Goal: Transaction & Acquisition: Book appointment/travel/reservation

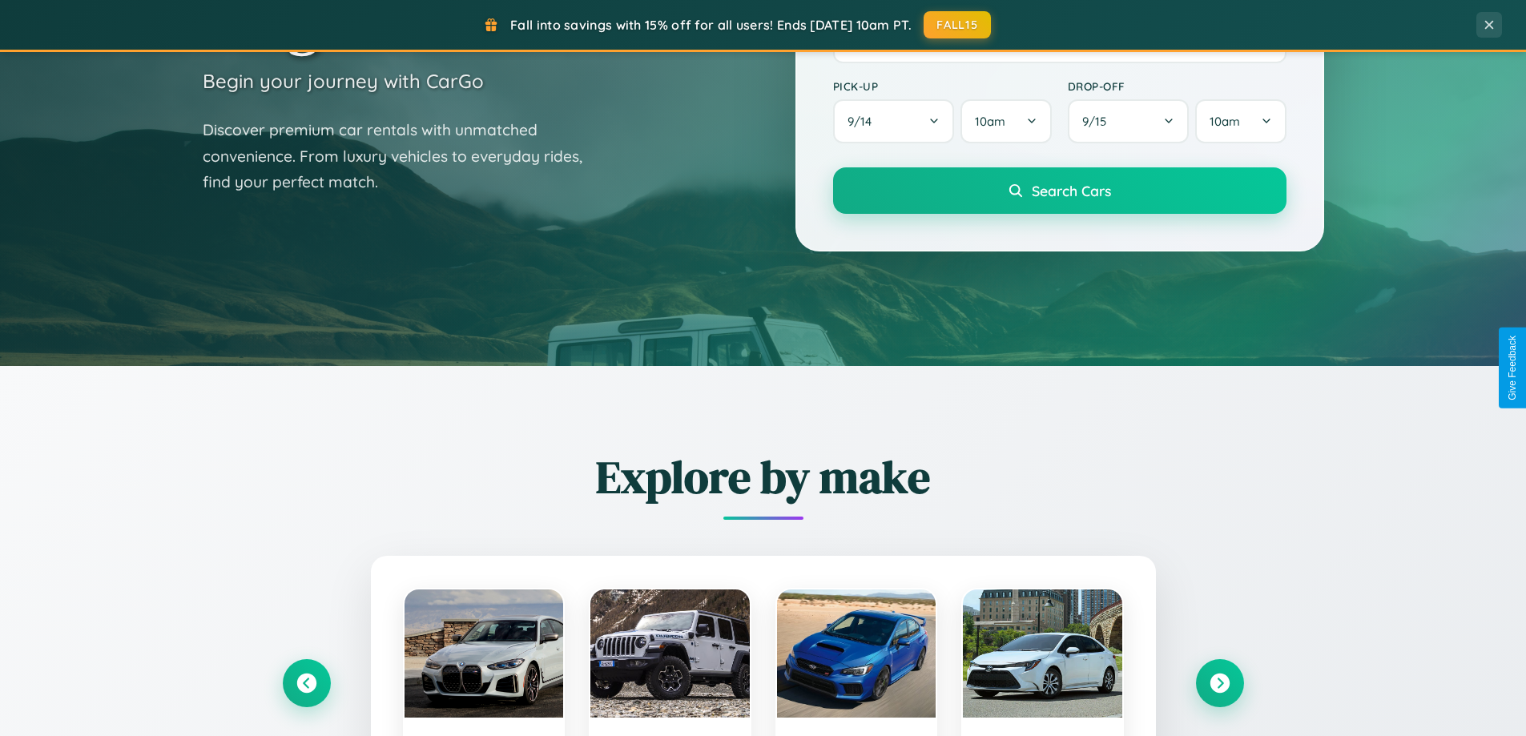
scroll to position [1877, 0]
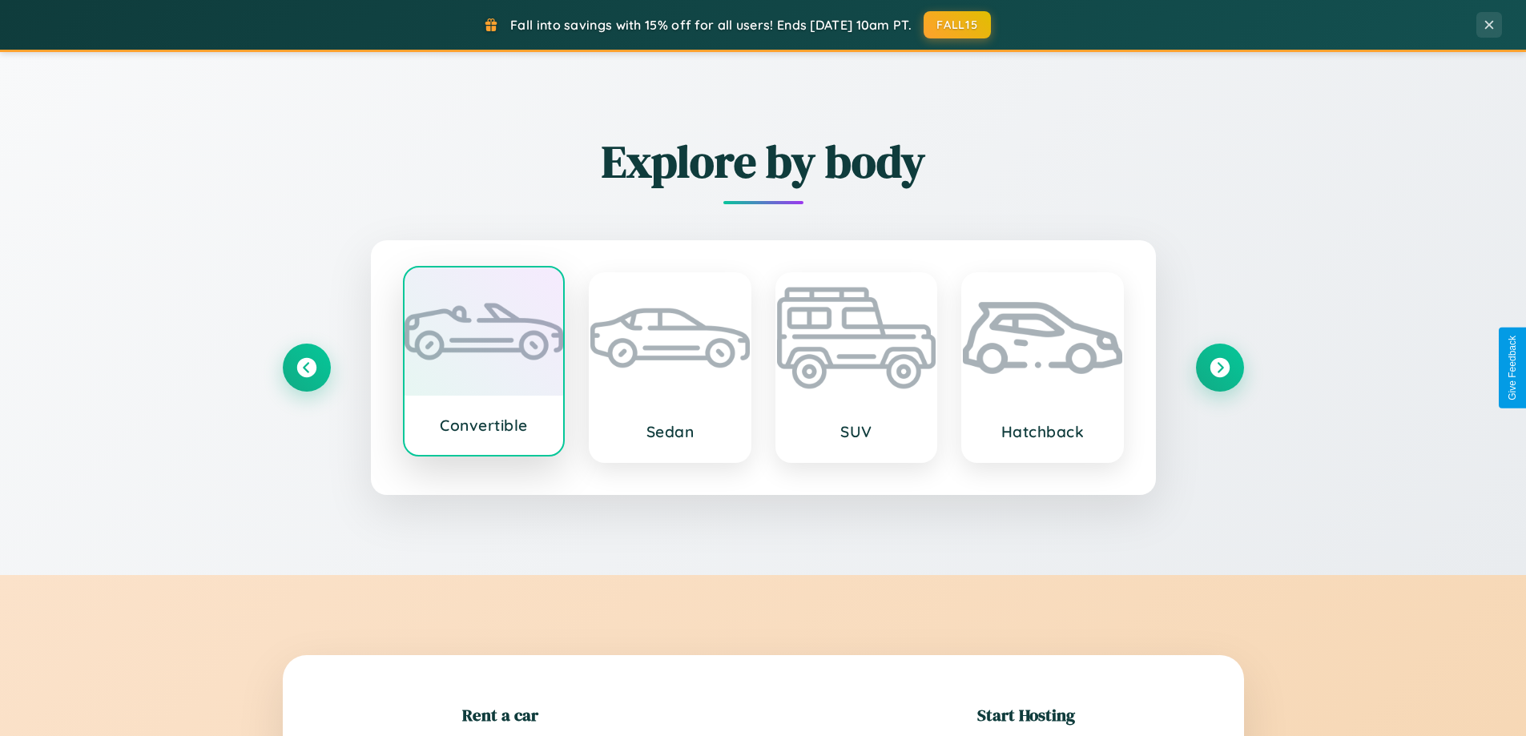
click at [483, 368] on div at bounding box center [483, 332] width 159 height 128
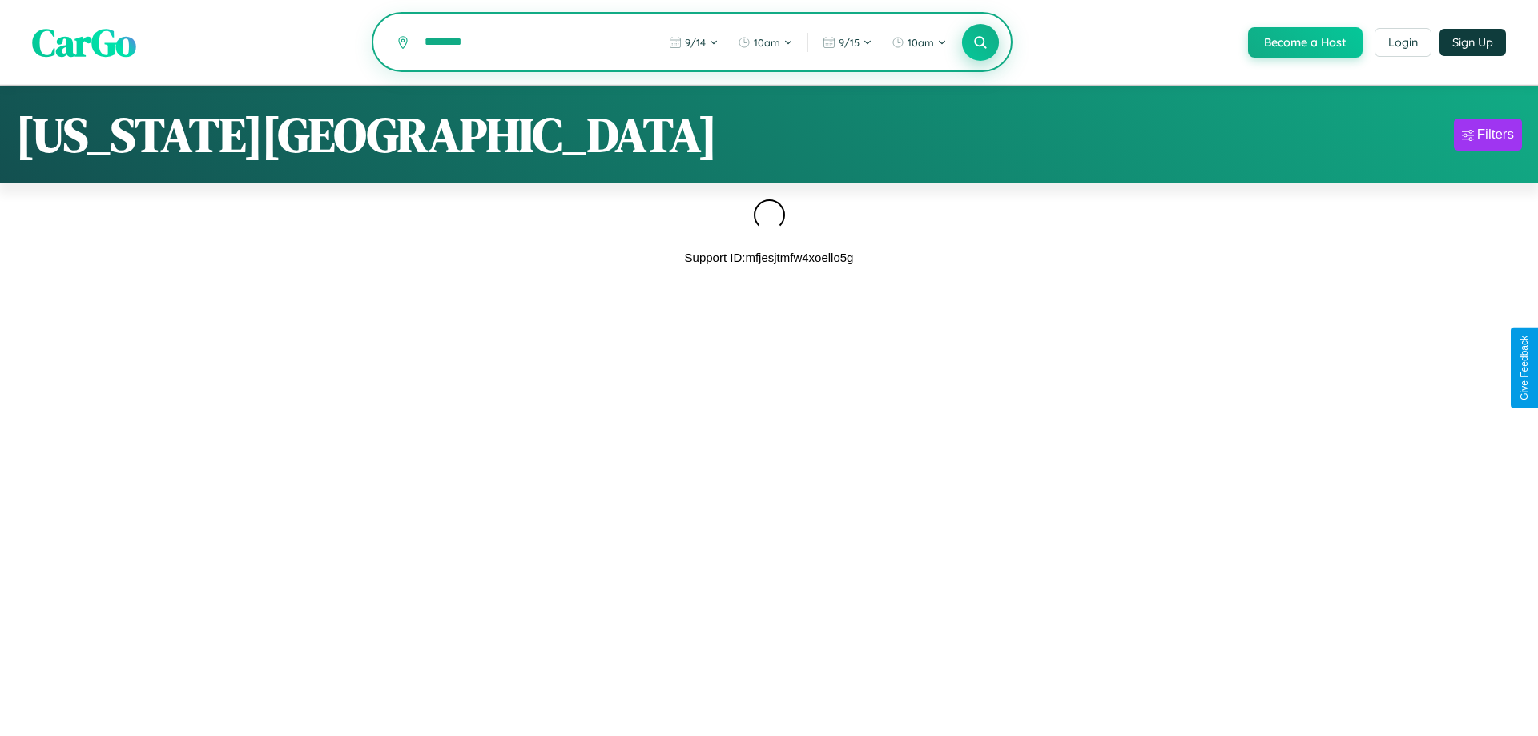
type input "********"
click at [979, 43] on icon at bounding box center [979, 41] width 15 height 15
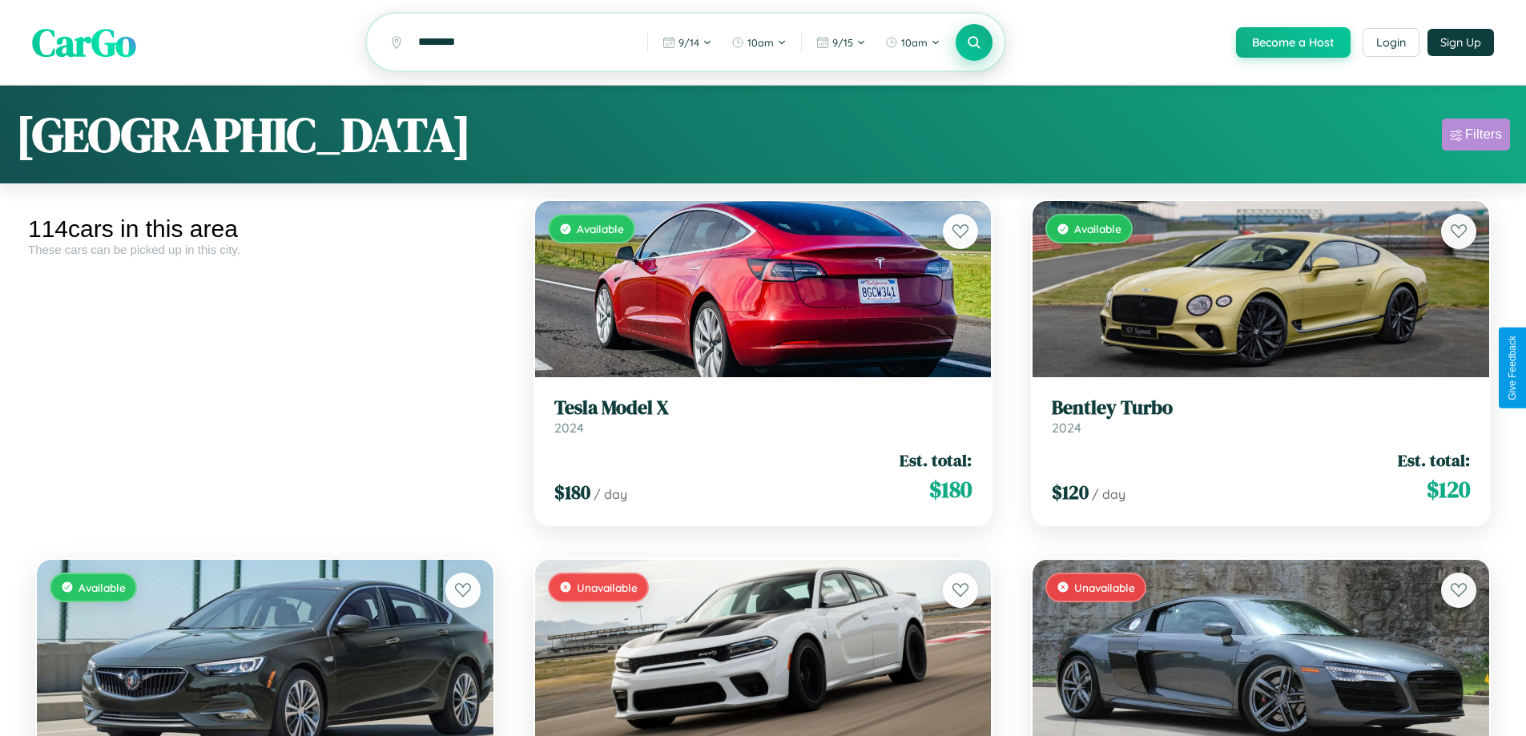
click at [1475, 137] on div "Filters" at bounding box center [1483, 135] width 37 height 16
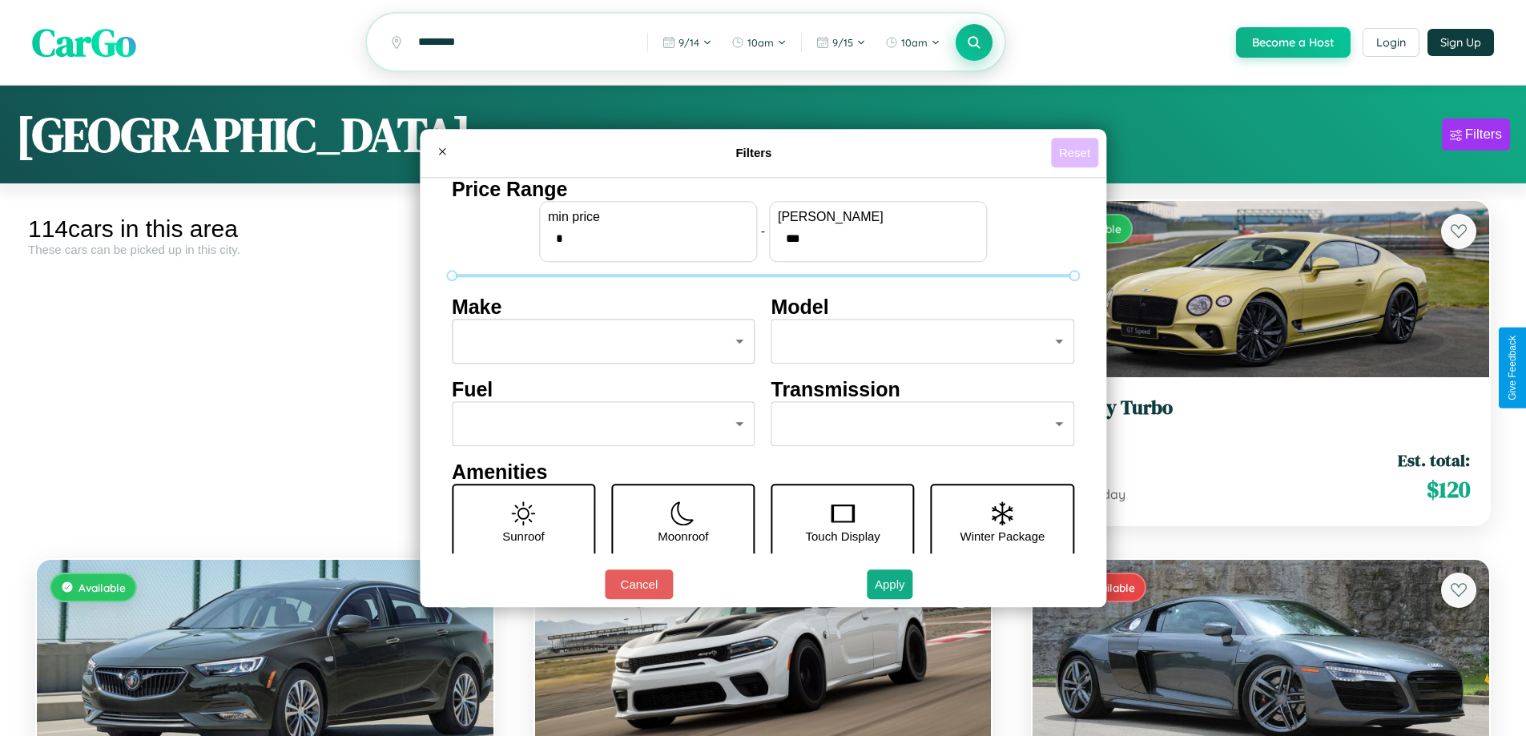
click at [1076, 152] on button "Reset" at bounding box center [1074, 153] width 47 height 30
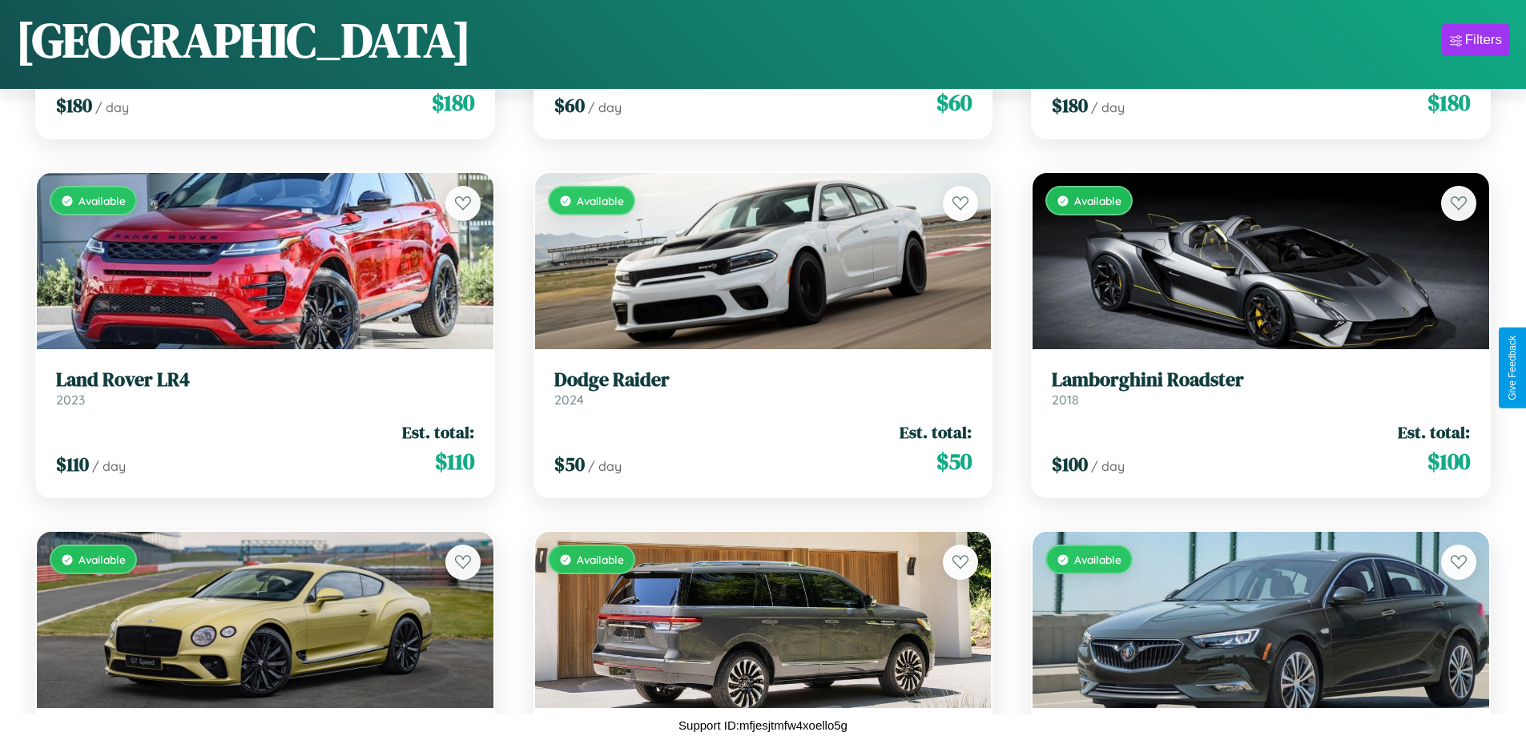
scroll to position [9191, 0]
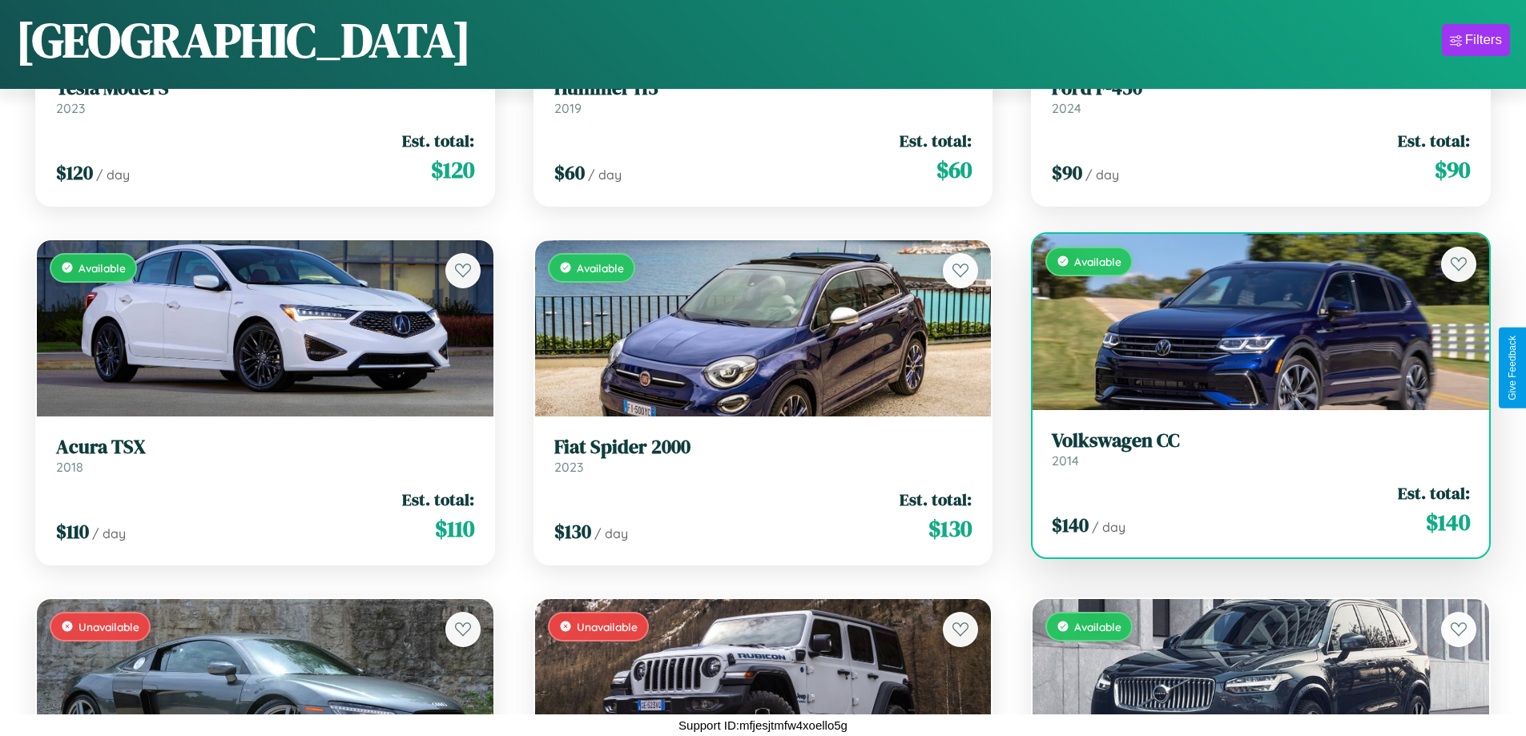
click at [1250, 455] on link "Volkswagen CC 2014" at bounding box center [1261, 448] width 418 height 39
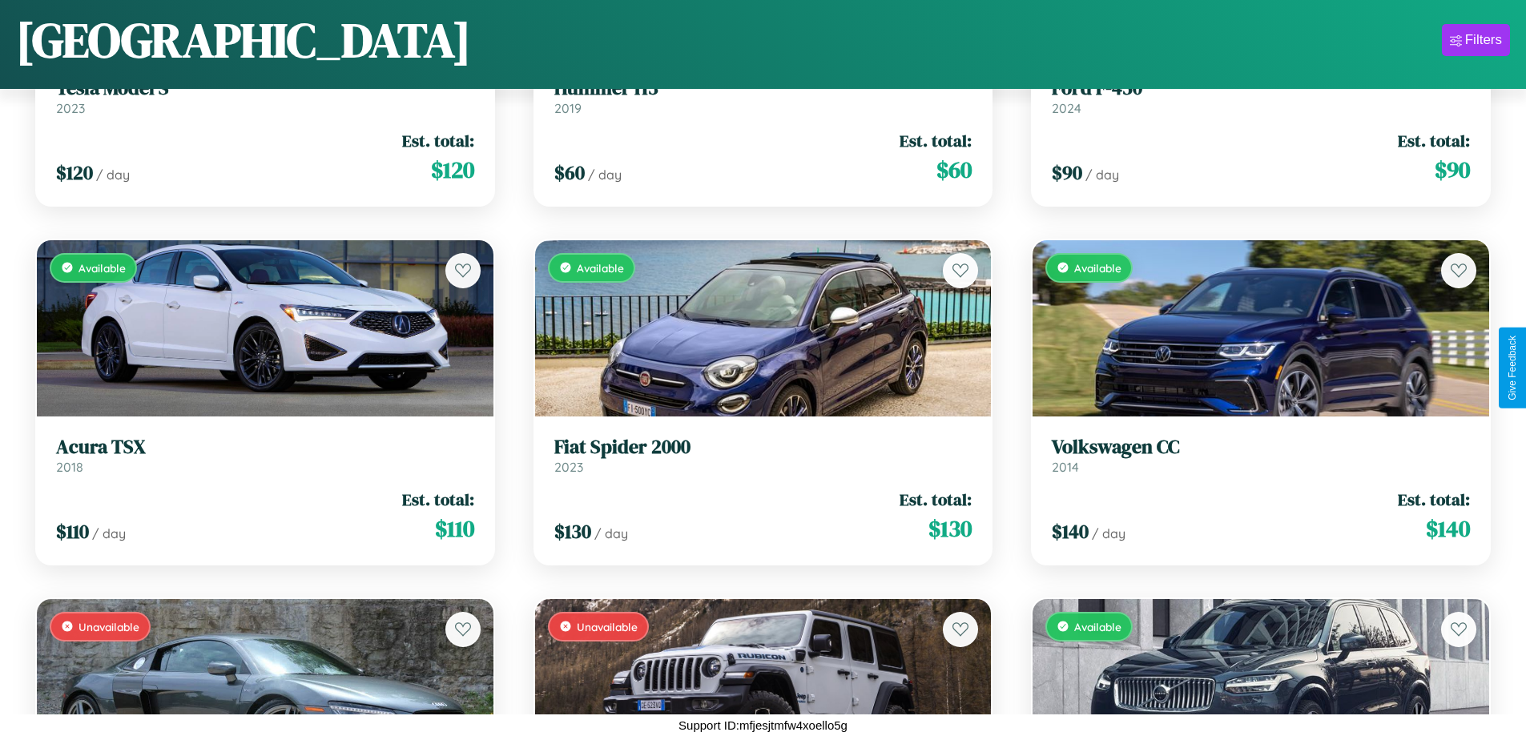
scroll to position [7876, 0]
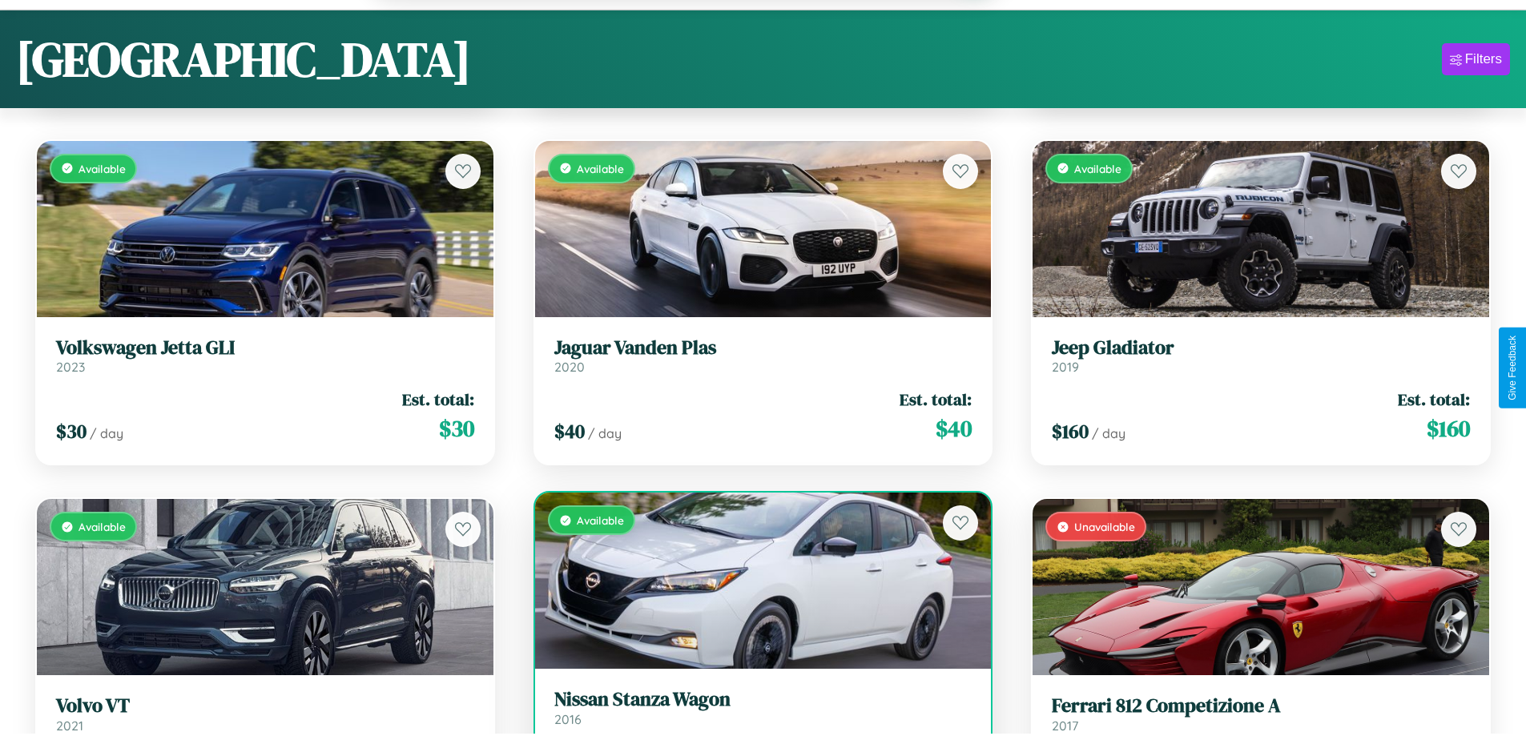
click at [756, 716] on link "Nissan Stanza Wagon 2016" at bounding box center [763, 707] width 418 height 39
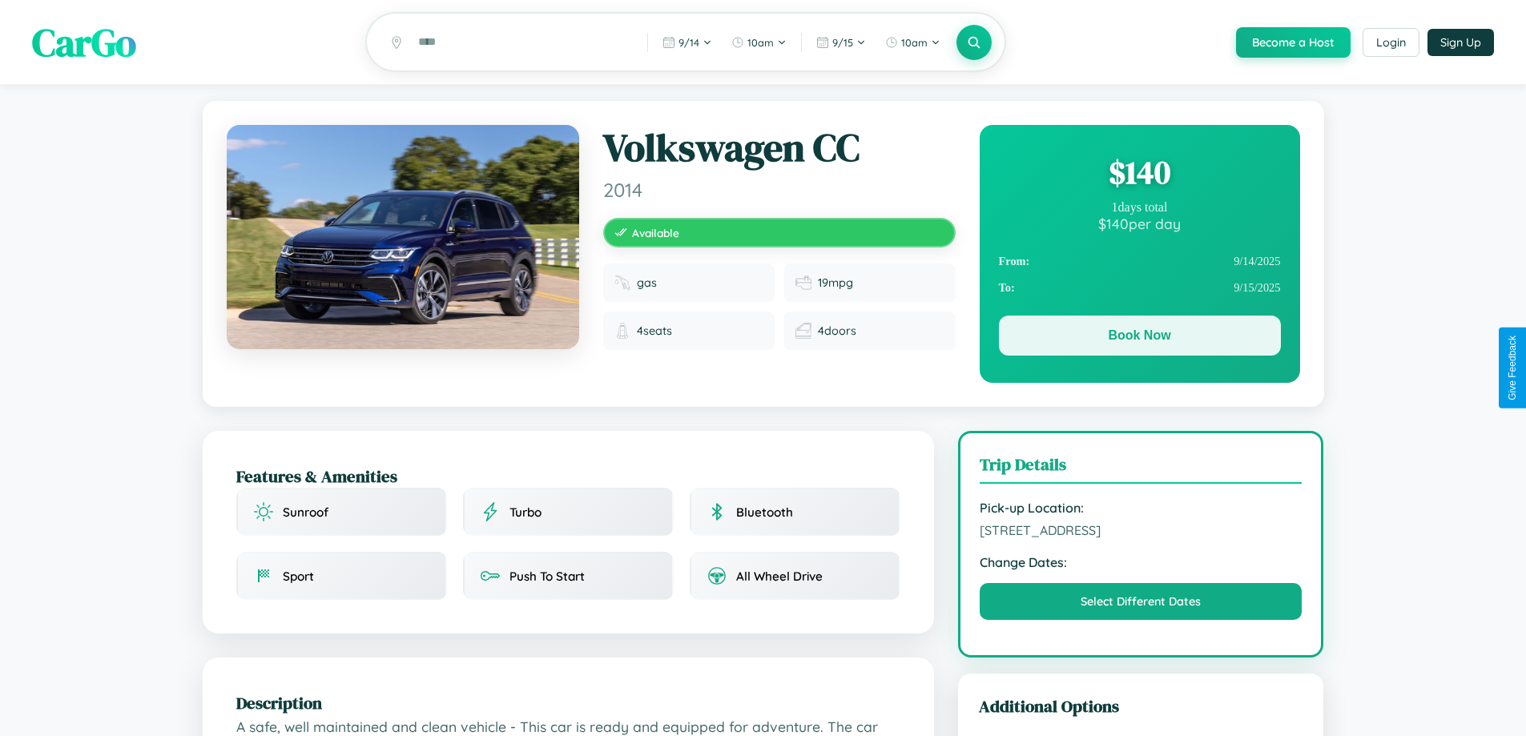
click at [1139, 338] on button "Book Now" at bounding box center [1140, 336] width 282 height 40
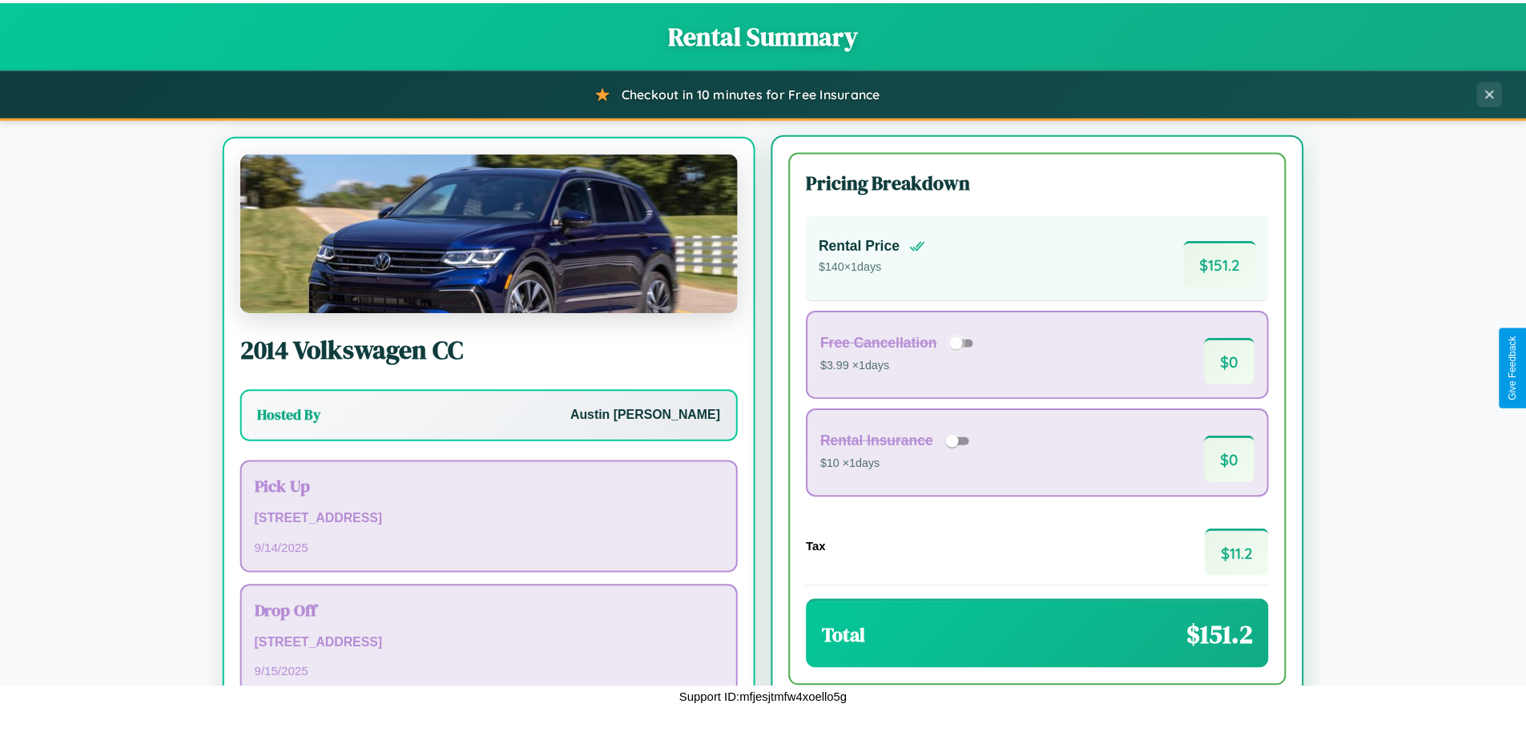
scroll to position [74, 0]
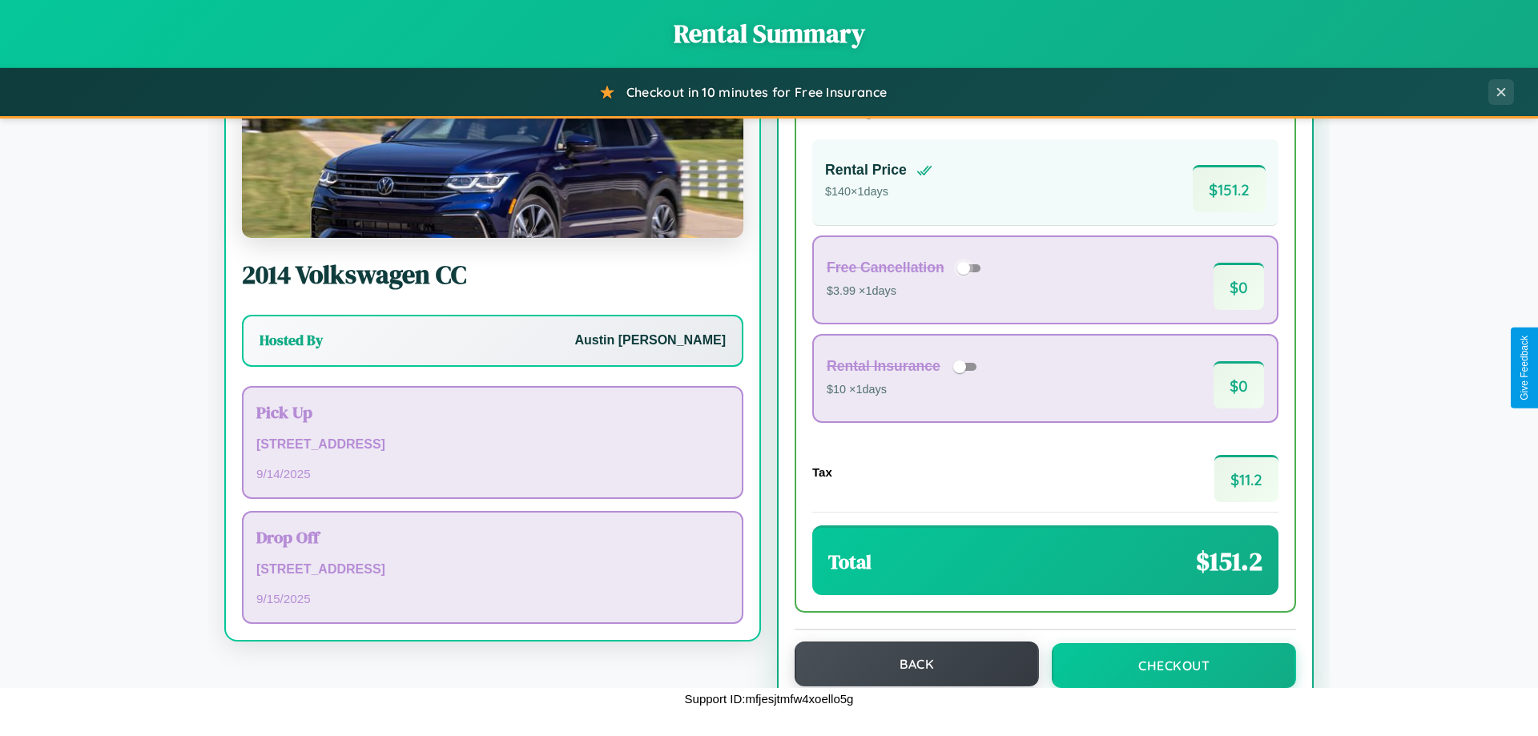
click at [909, 665] on button "Back" at bounding box center [917, 664] width 244 height 45
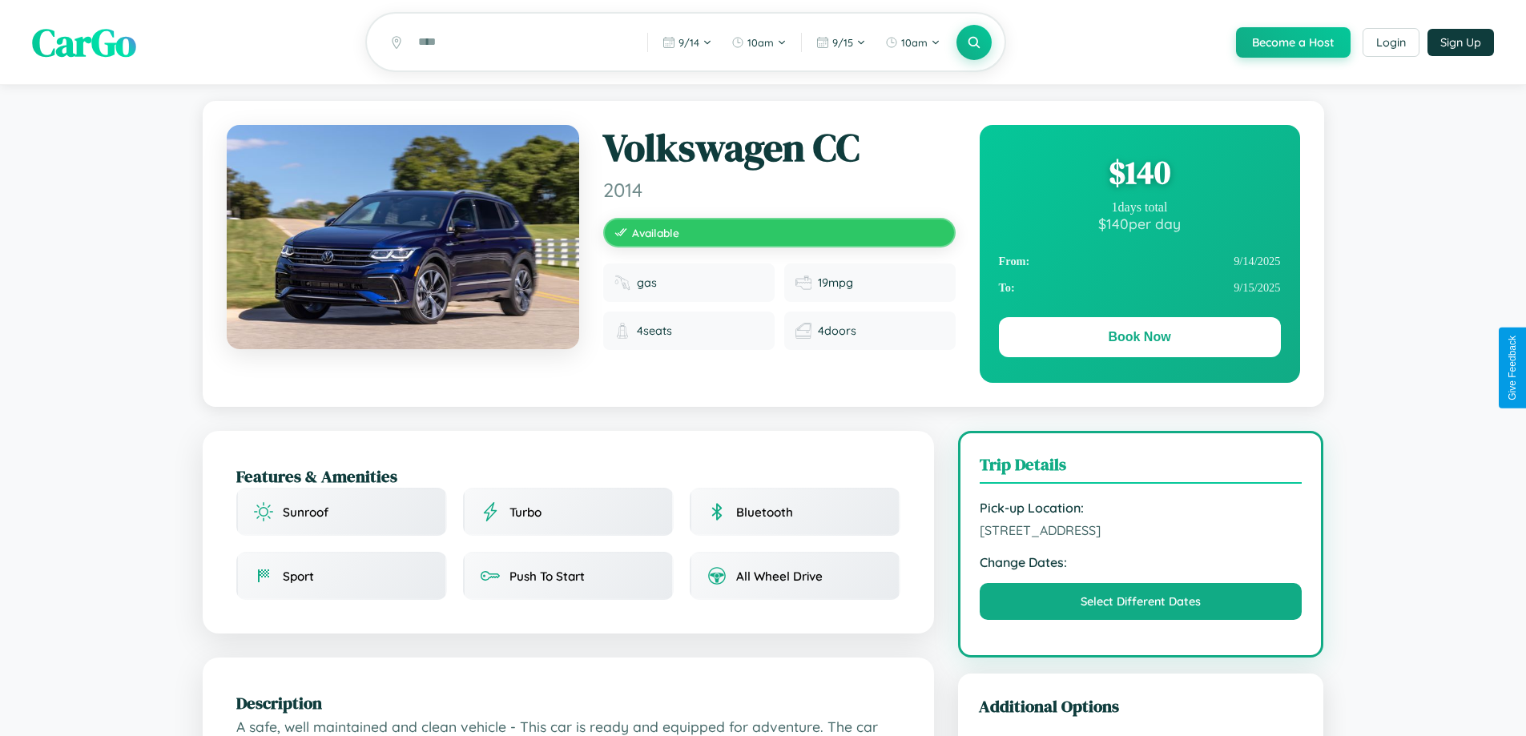
scroll to position [894, 0]
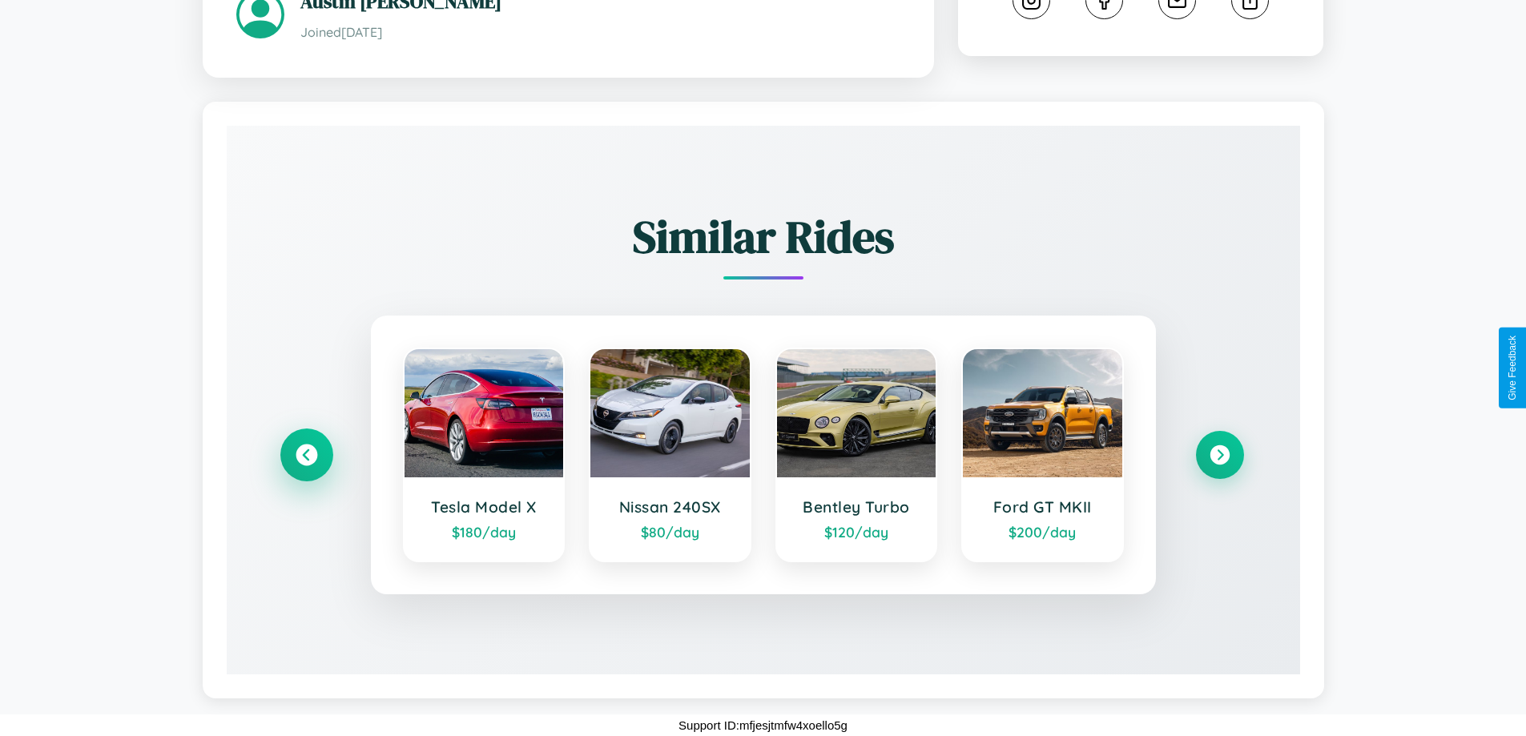
click at [306, 455] on icon at bounding box center [307, 456] width 22 height 22
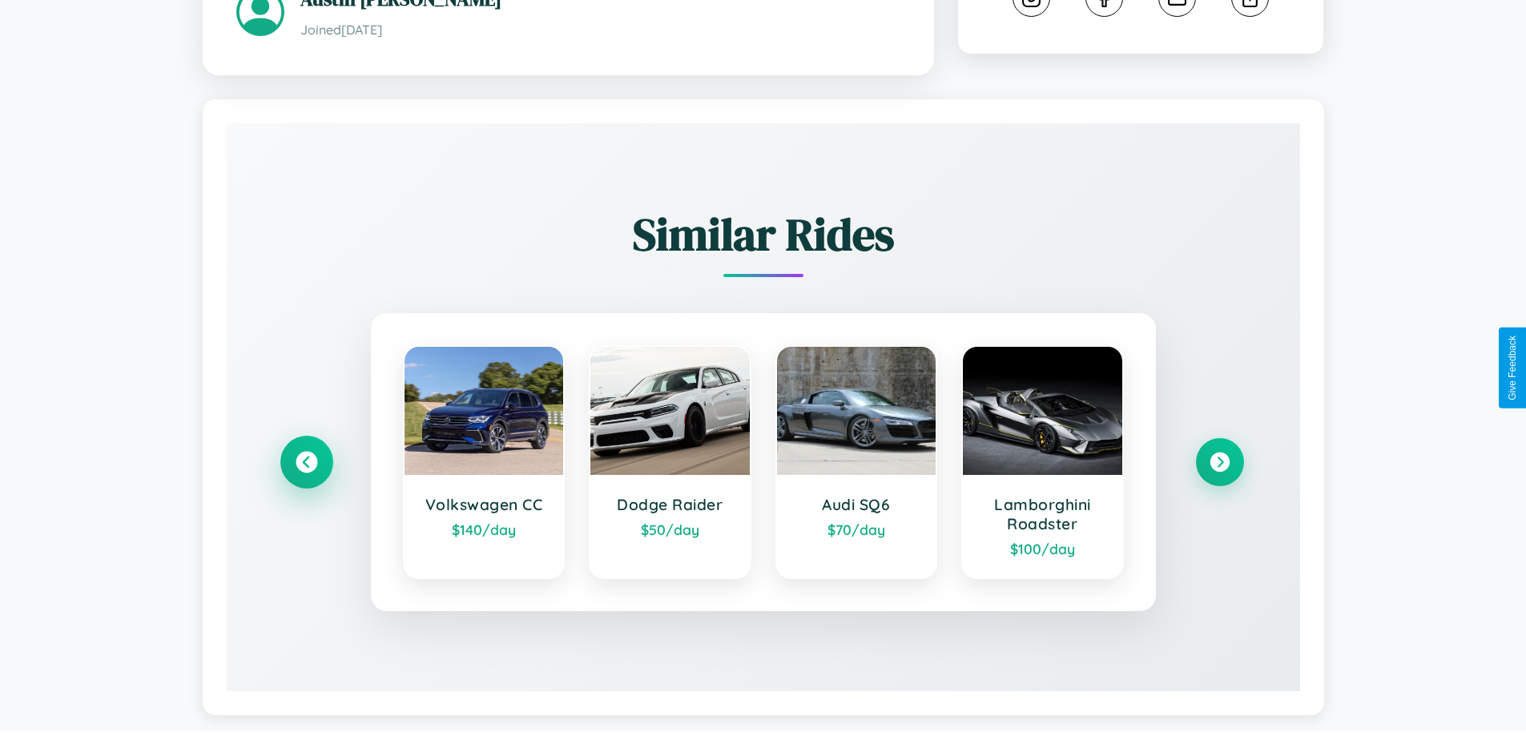
click at [306, 465] on icon at bounding box center [307, 463] width 22 height 22
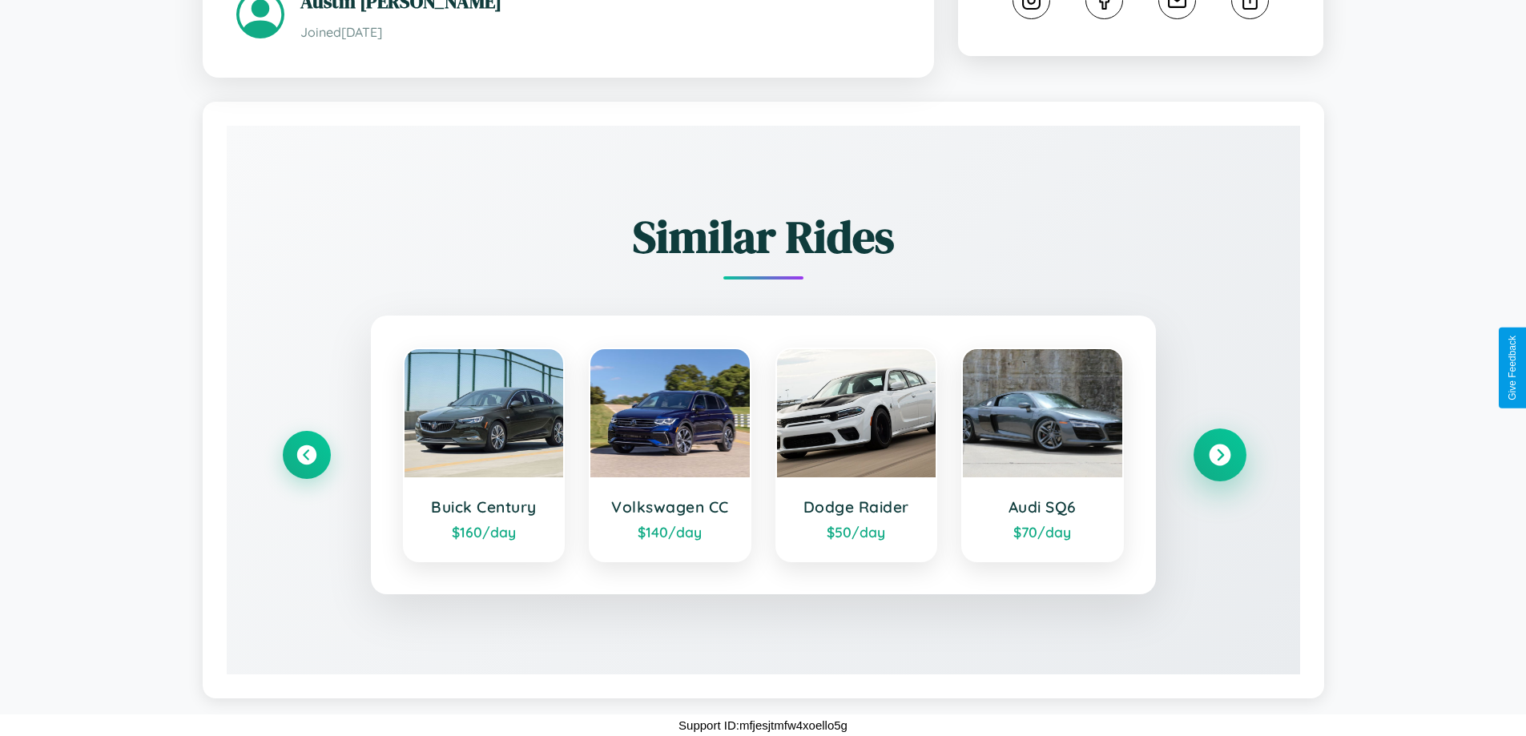
click at [1219, 455] on icon at bounding box center [1220, 456] width 22 height 22
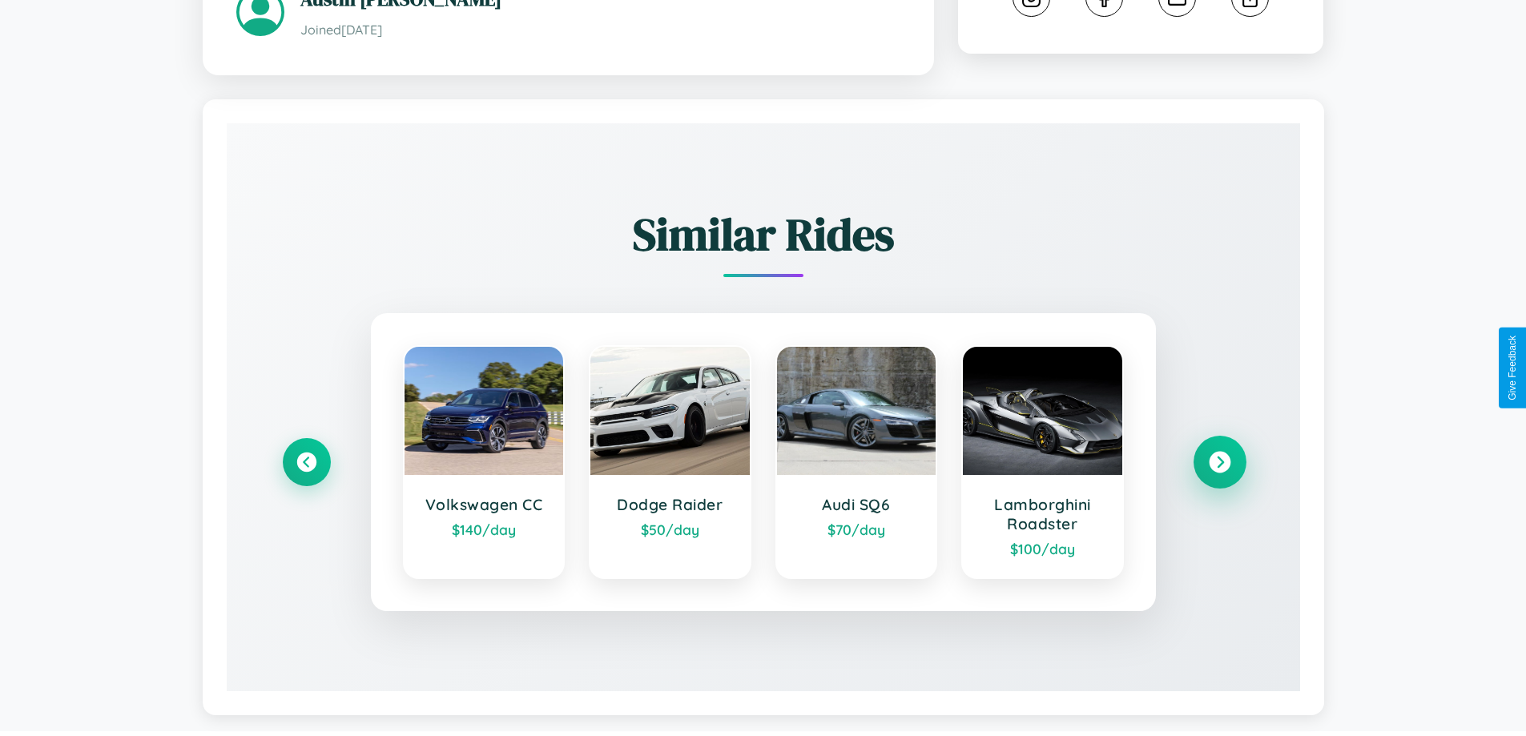
click at [1219, 465] on icon at bounding box center [1220, 463] width 22 height 22
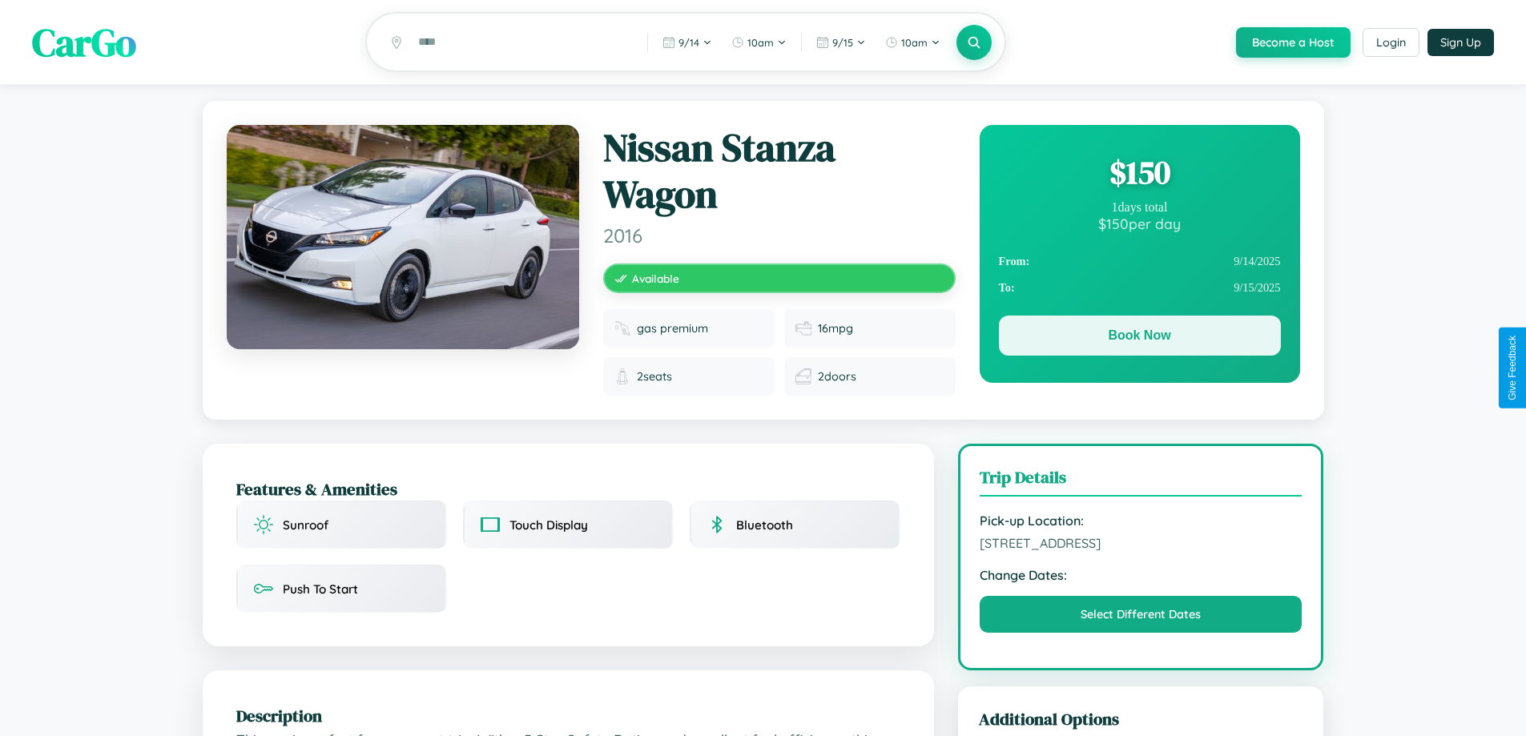
click at [1139, 338] on button "Book Now" at bounding box center [1140, 336] width 282 height 40
